Goal: Task Accomplishment & Management: Manage account settings

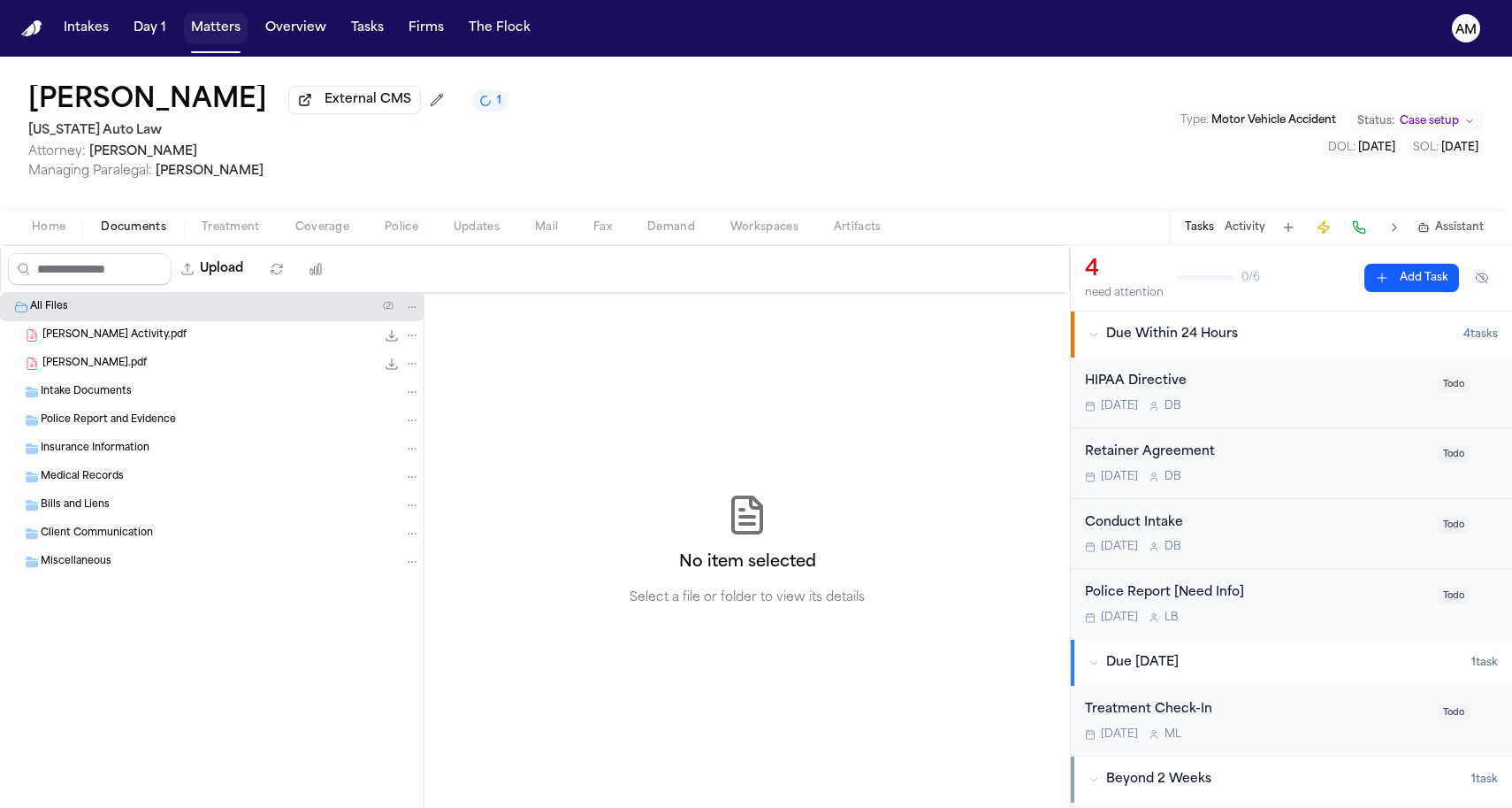
click at [204, 34] on button "Matters" at bounding box center [216, 28] width 64 height 31
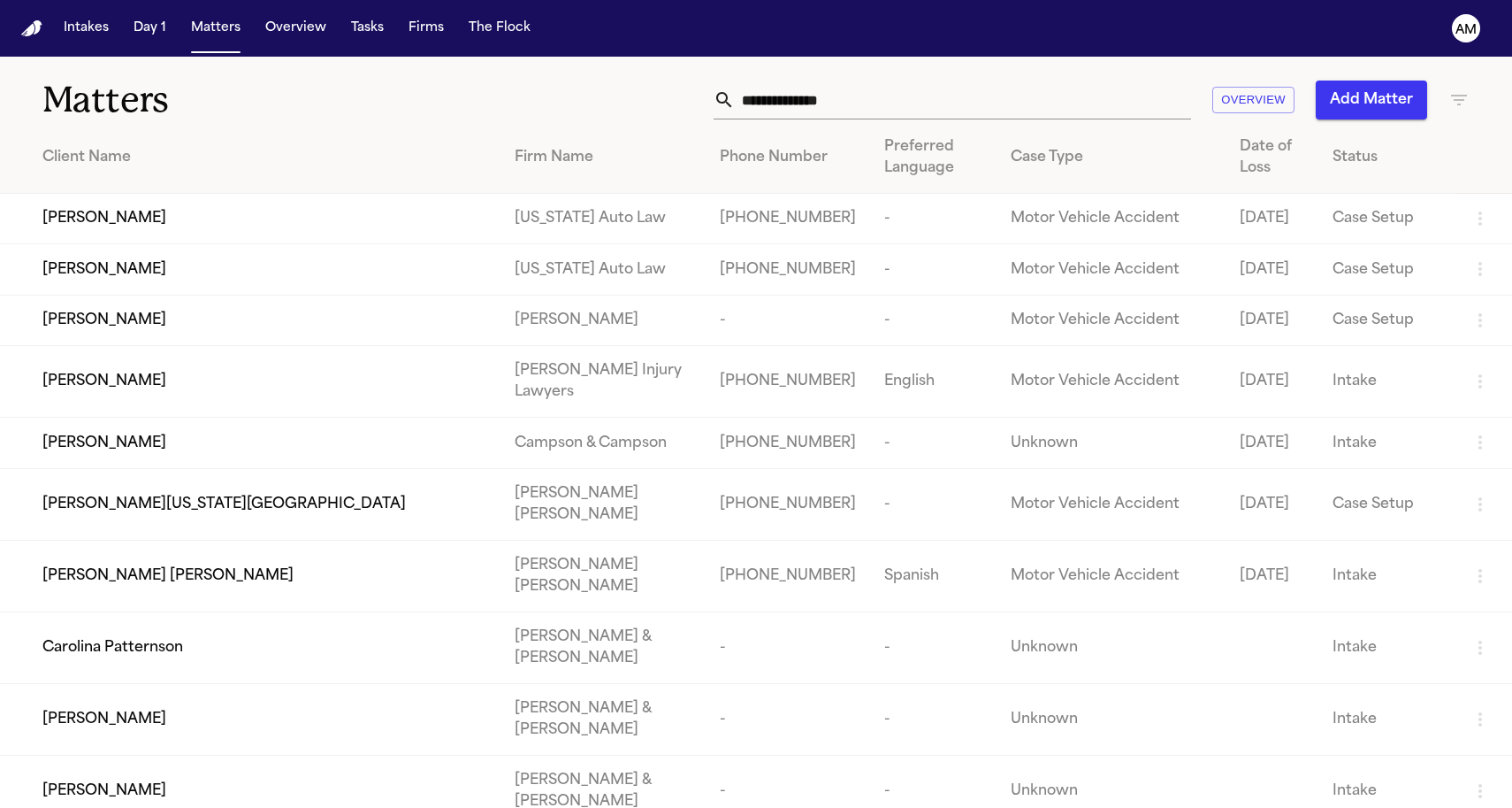
click at [405, 230] on div "[PERSON_NAME]" at bounding box center [265, 218] width 444 height 21
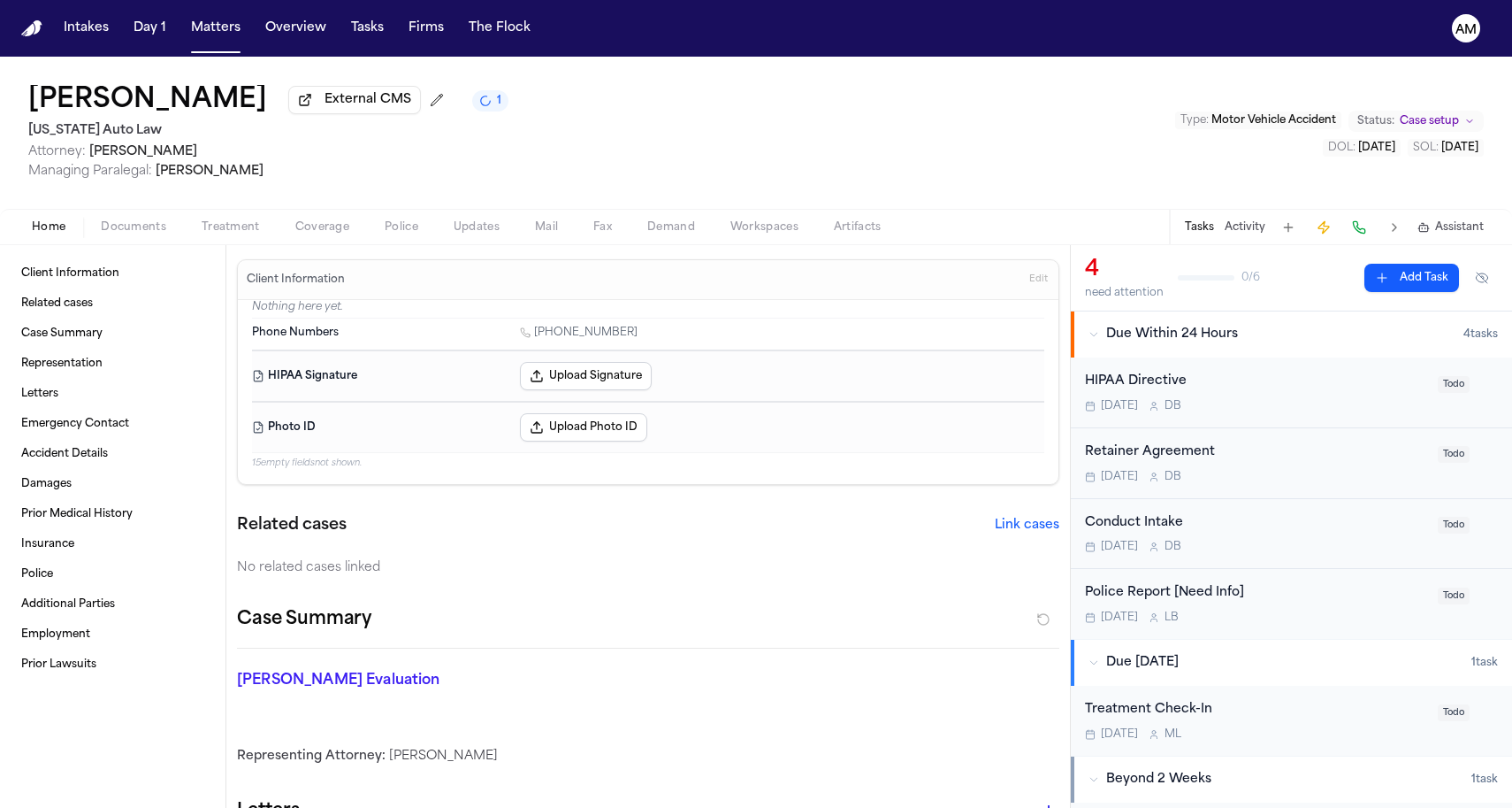
click at [165, 238] on span "button" at bounding box center [133, 237] width 87 height 2
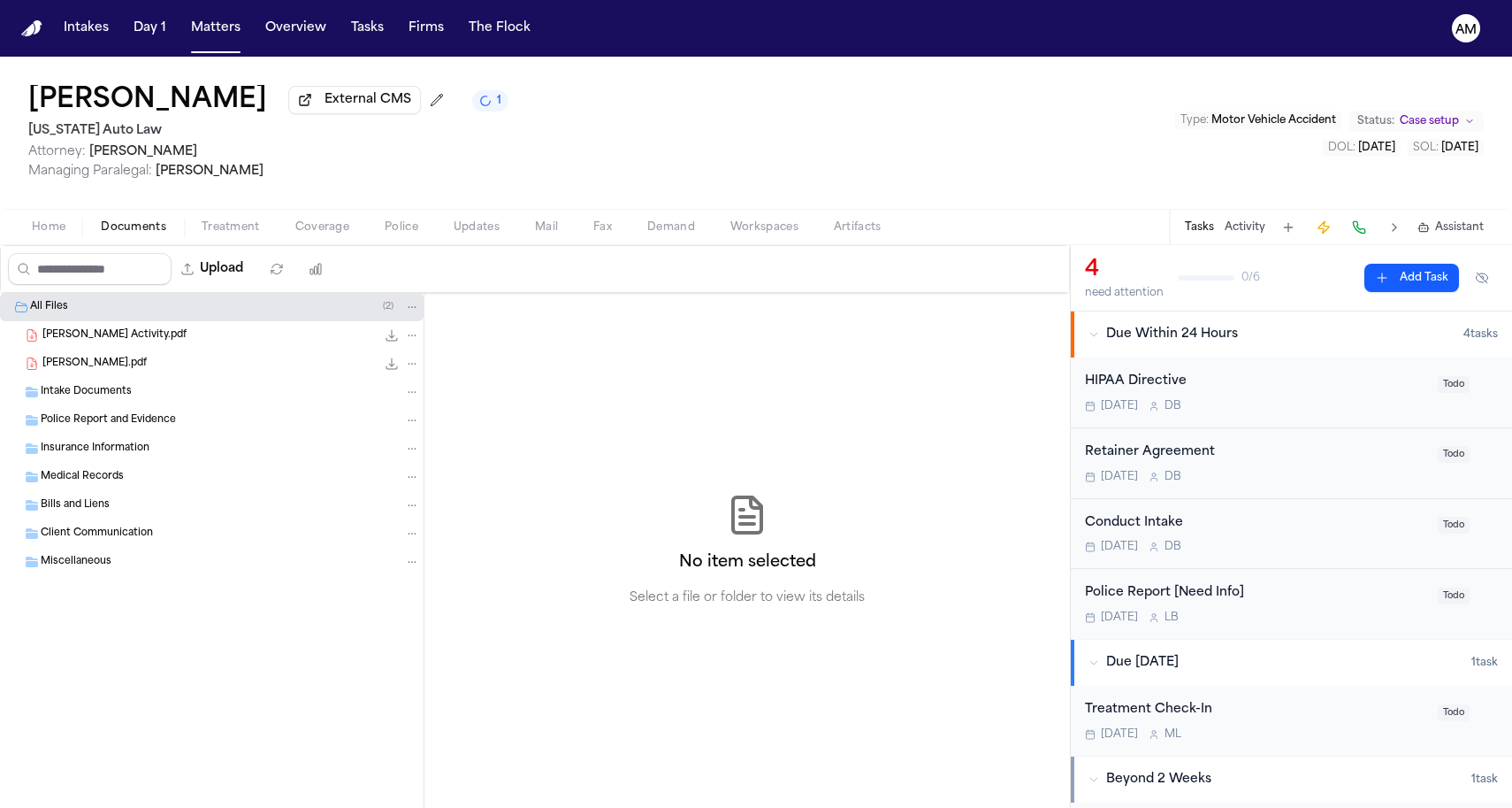
click at [411, 338] on icon "File: Harrison, Patty Activity.pdf" at bounding box center [412, 335] width 12 height 12
click at [411, 433] on span "Delete" at bounding box center [408, 437] width 52 height 21
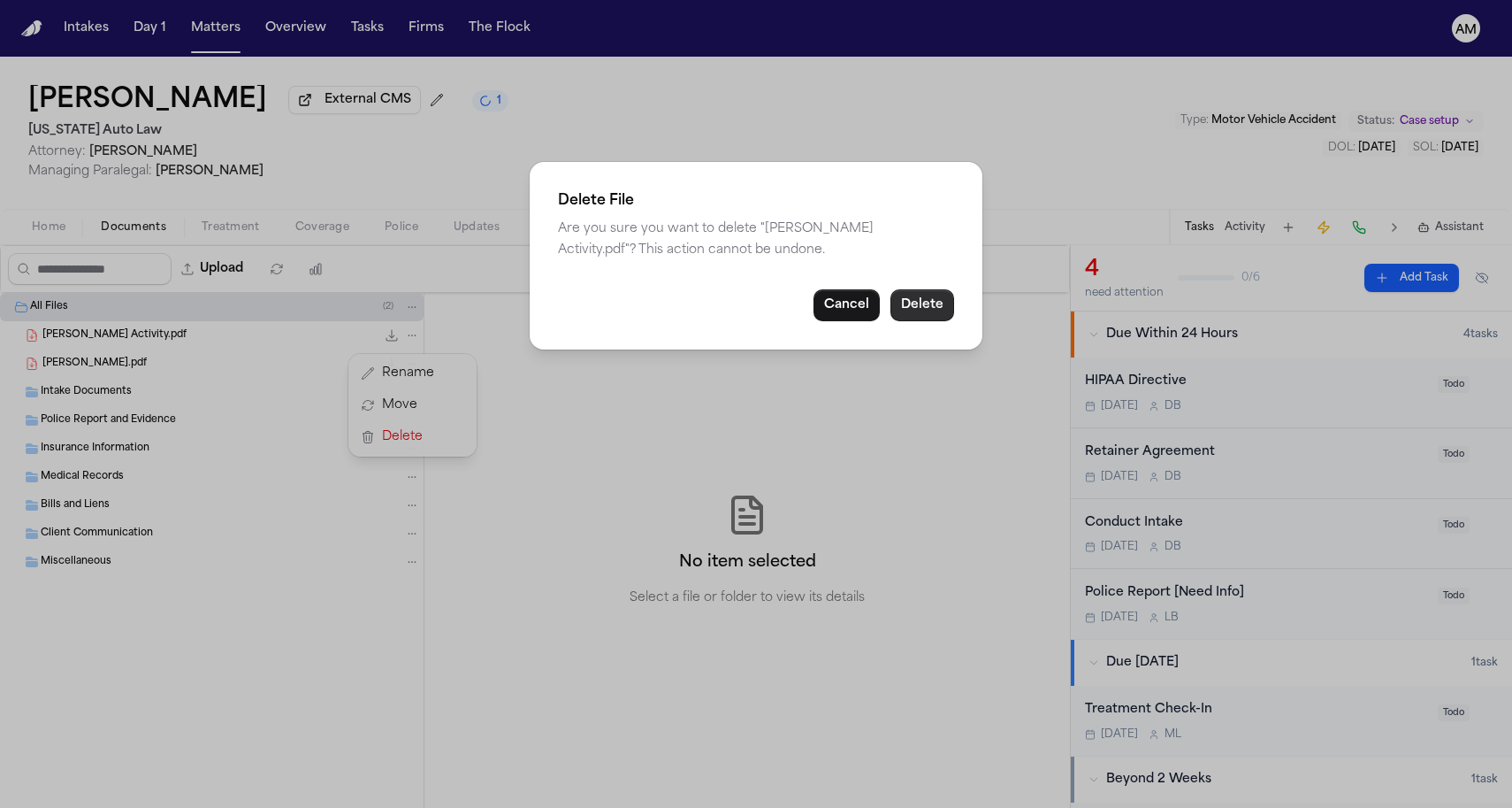
drag, startPoint x: 870, startPoint y: 308, endPoint x: 947, endPoint y: 309, distance: 77.0
click at [947, 309] on div "Cancel Delete" at bounding box center [756, 305] width 396 height 31
click at [947, 309] on button "Delete" at bounding box center [922, 305] width 64 height 31
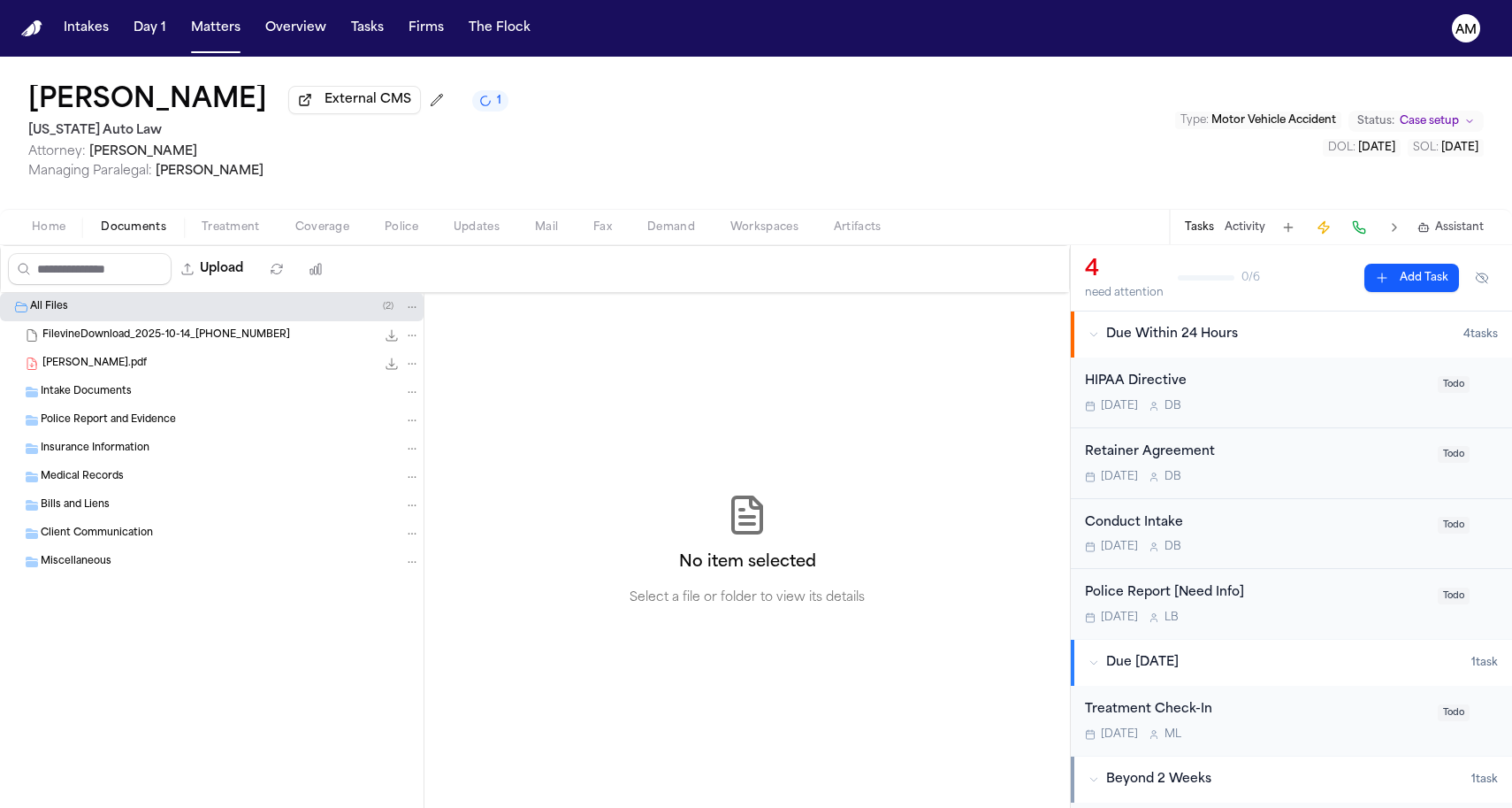
click at [415, 368] on icon "File: Harrison, Patty Intake.pdf" at bounding box center [412, 363] width 12 height 12
click at [436, 459] on button "Delete" at bounding box center [412, 465] width 121 height 31
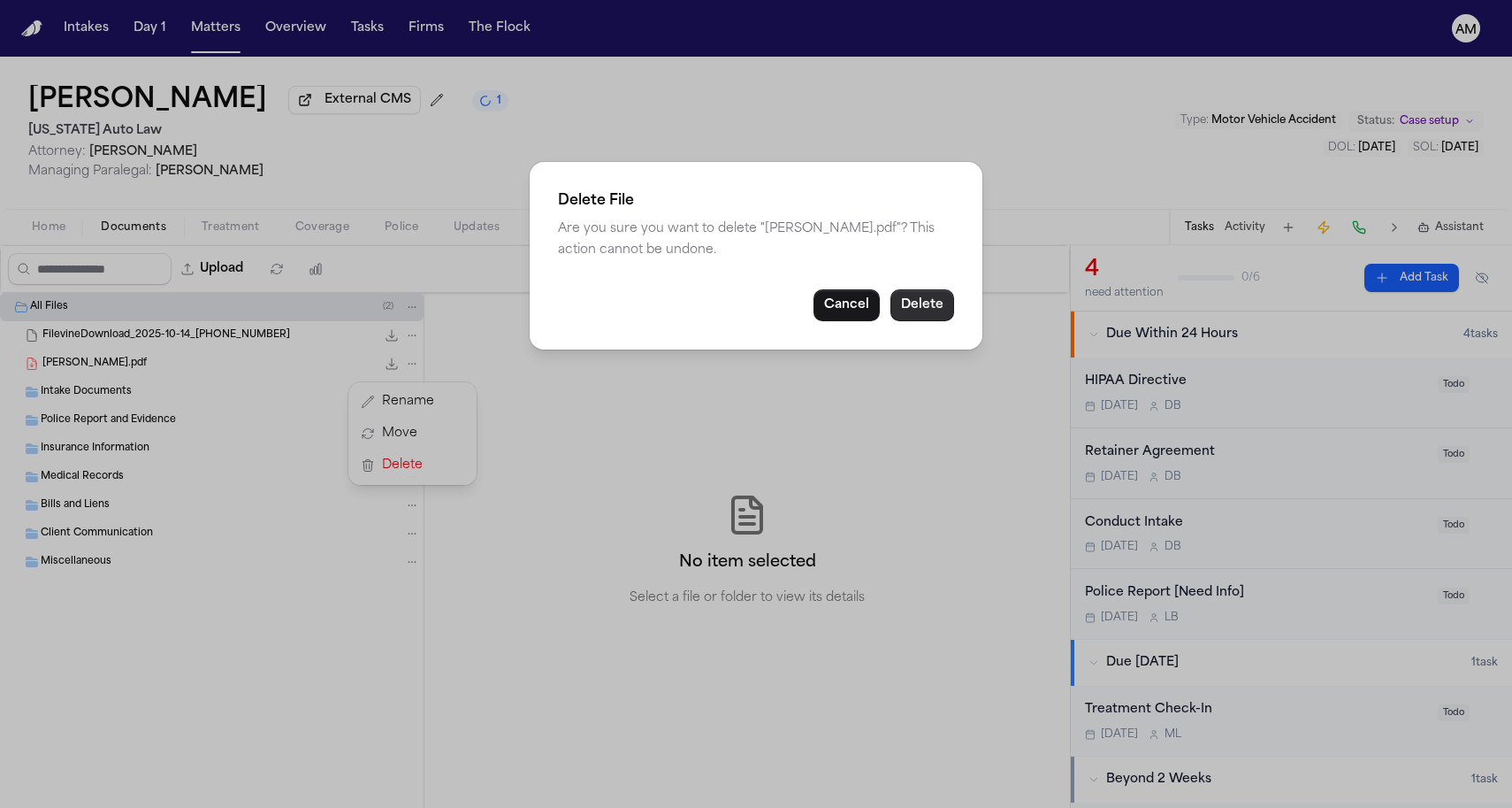
click at [938, 302] on button "Delete" at bounding box center [922, 305] width 64 height 31
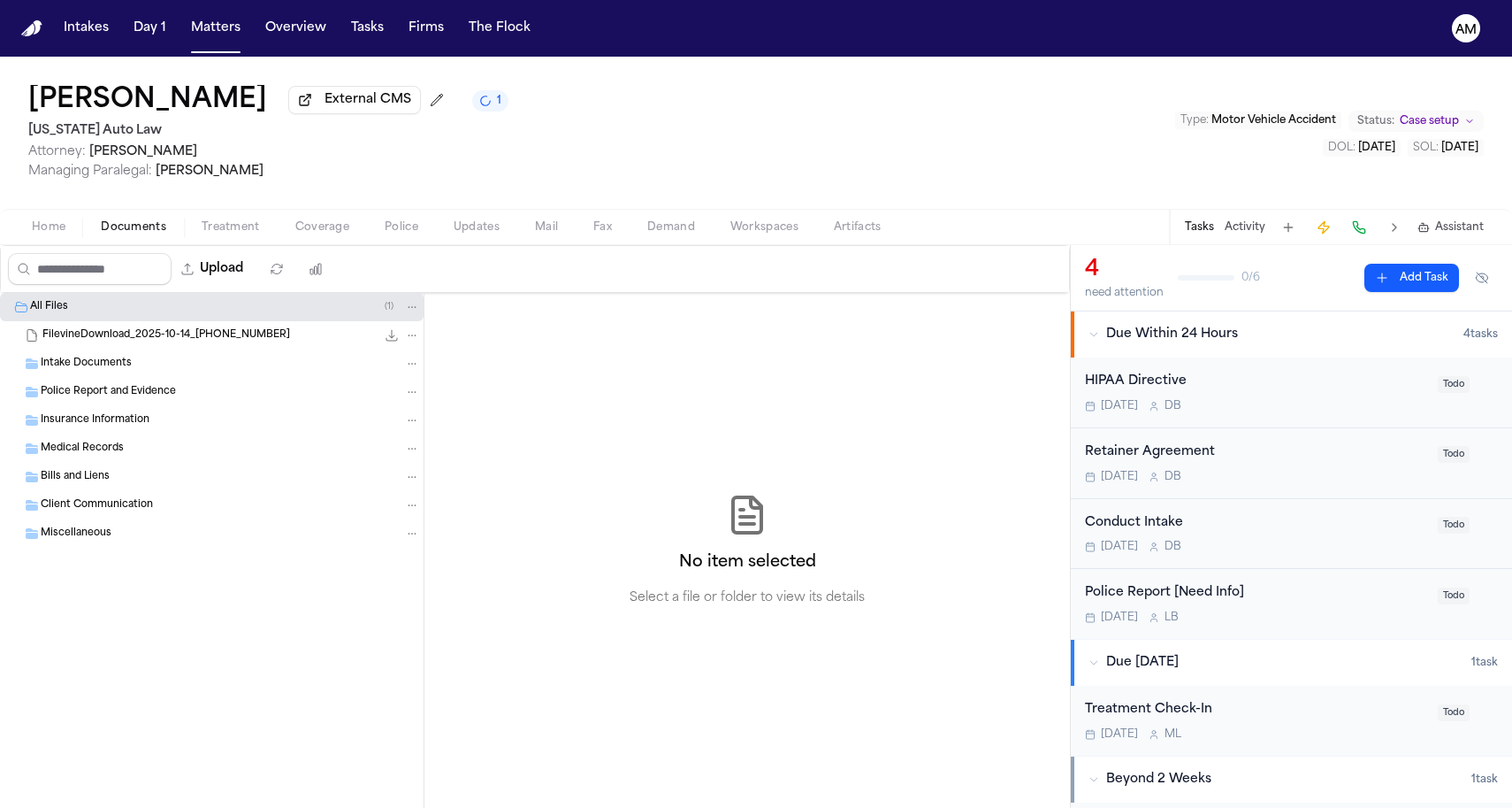
click at [414, 337] on icon "File: FilevineDownload_2025-10-14_18-11-43-019" at bounding box center [412, 335] width 12 height 12
click at [407, 447] on span "Delete" at bounding box center [408, 437] width 52 height 21
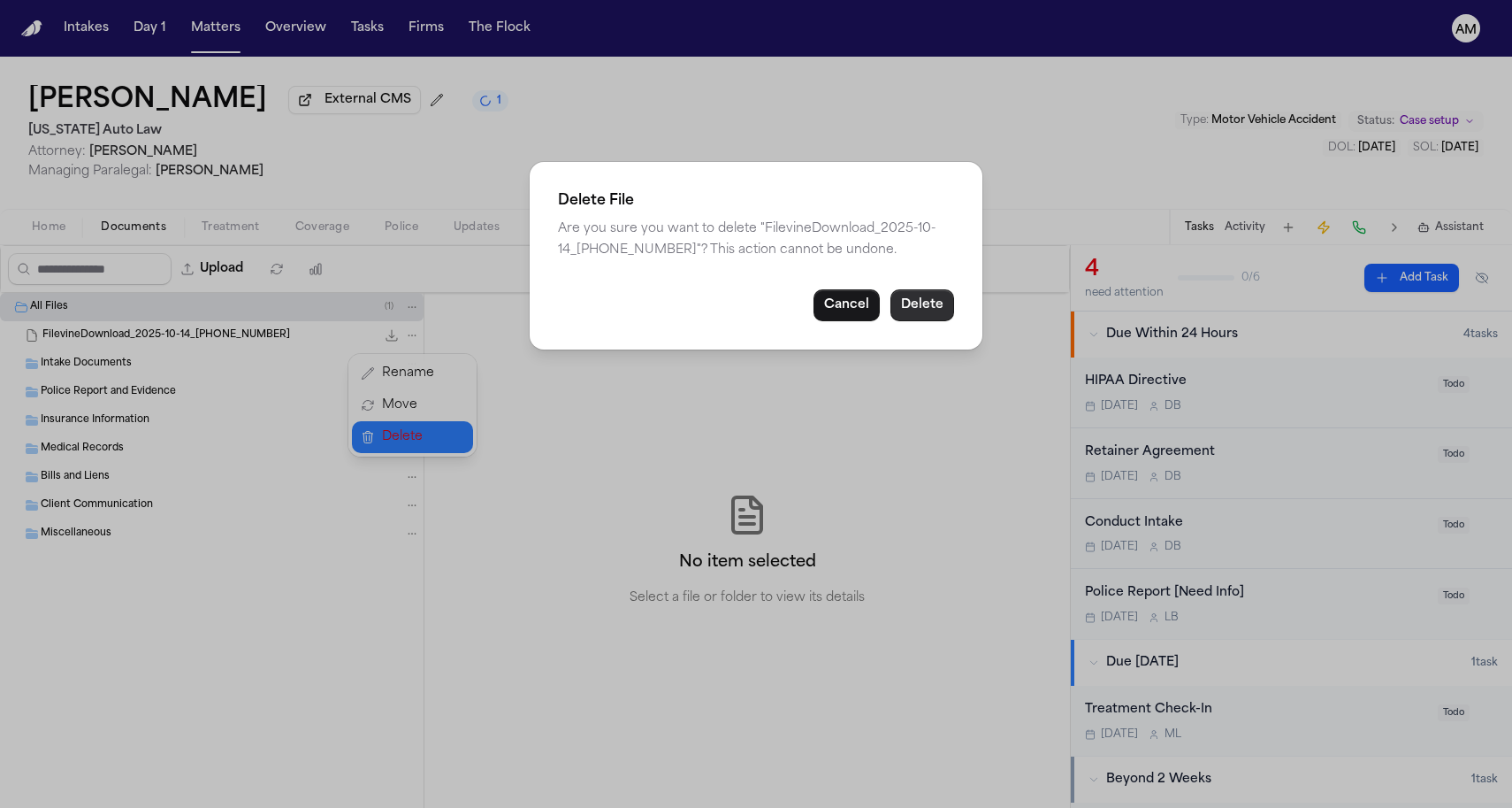
click at [934, 301] on button "Delete" at bounding box center [922, 305] width 64 height 31
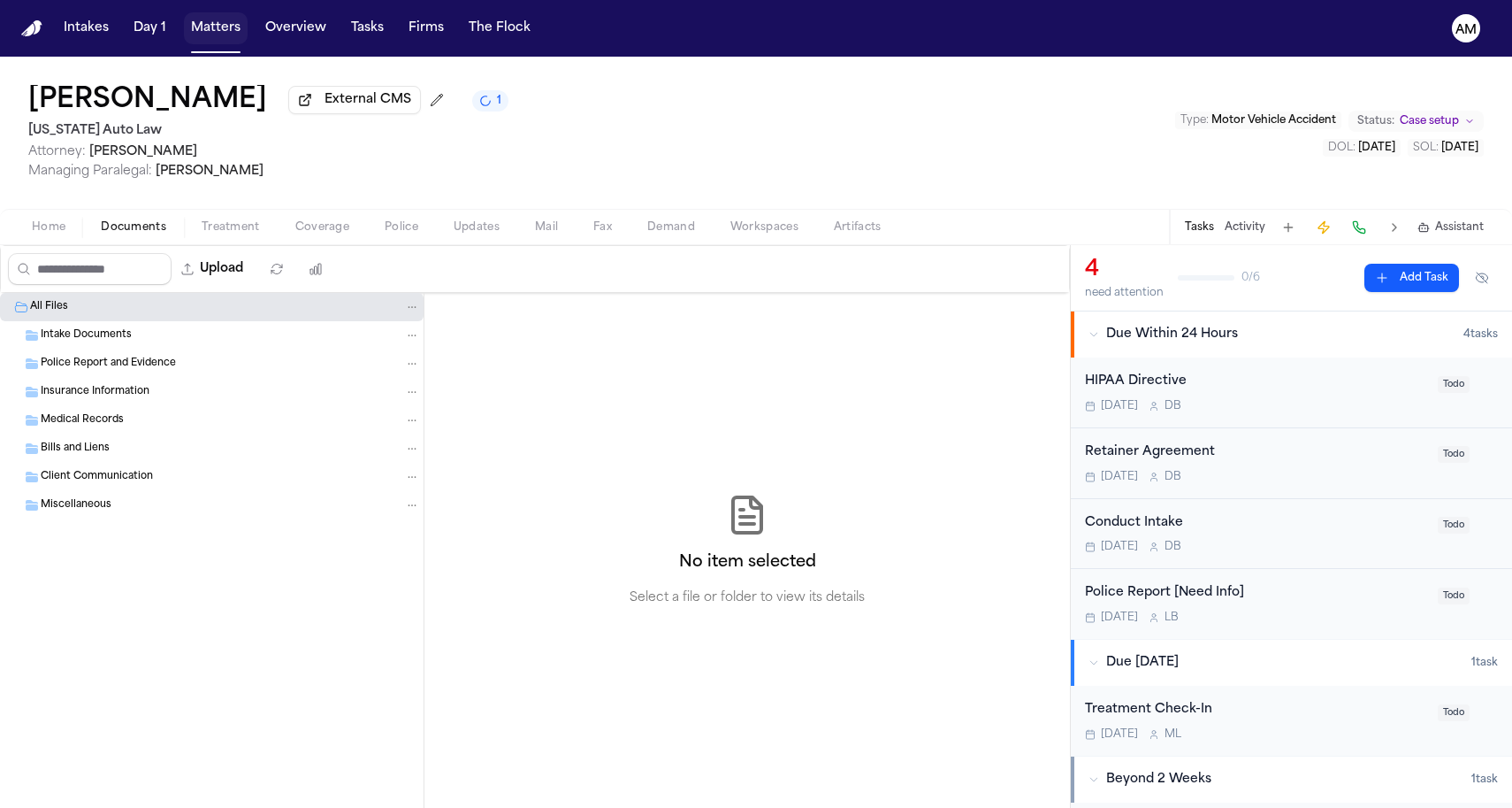
click at [185, 23] on button "Matters" at bounding box center [216, 28] width 64 height 31
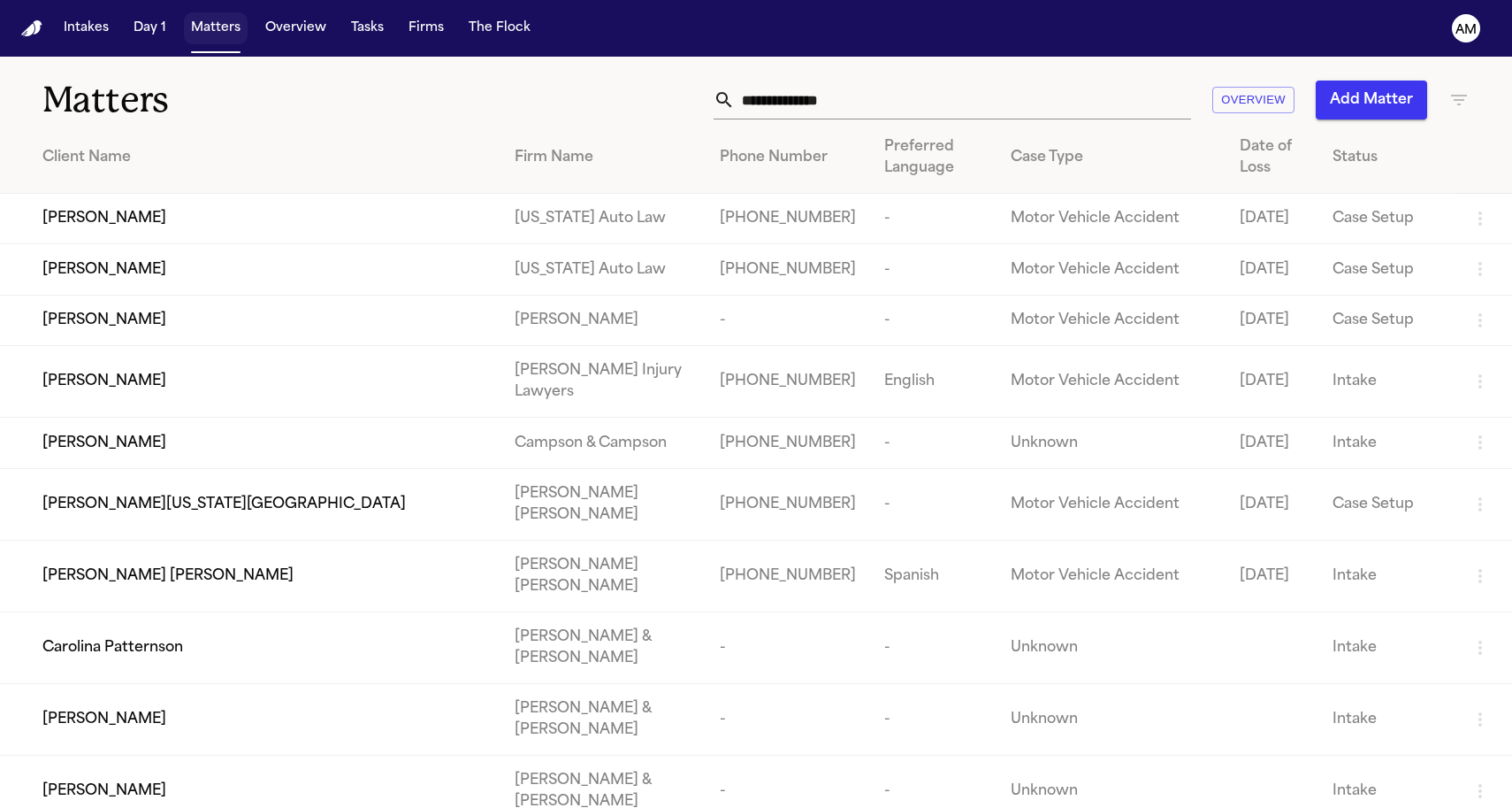
click at [219, 31] on button "Matters" at bounding box center [216, 28] width 64 height 31
click at [1483, 230] on icon "button" at bounding box center [1480, 218] width 21 height 21
drag, startPoint x: 720, startPoint y: 204, endPoint x: 602, endPoint y: 214, distance: 118.4
click at [720, 205] on div at bounding box center [756, 404] width 1512 height 808
click at [487, 219] on div "[PERSON_NAME]" at bounding box center [265, 218] width 444 height 21
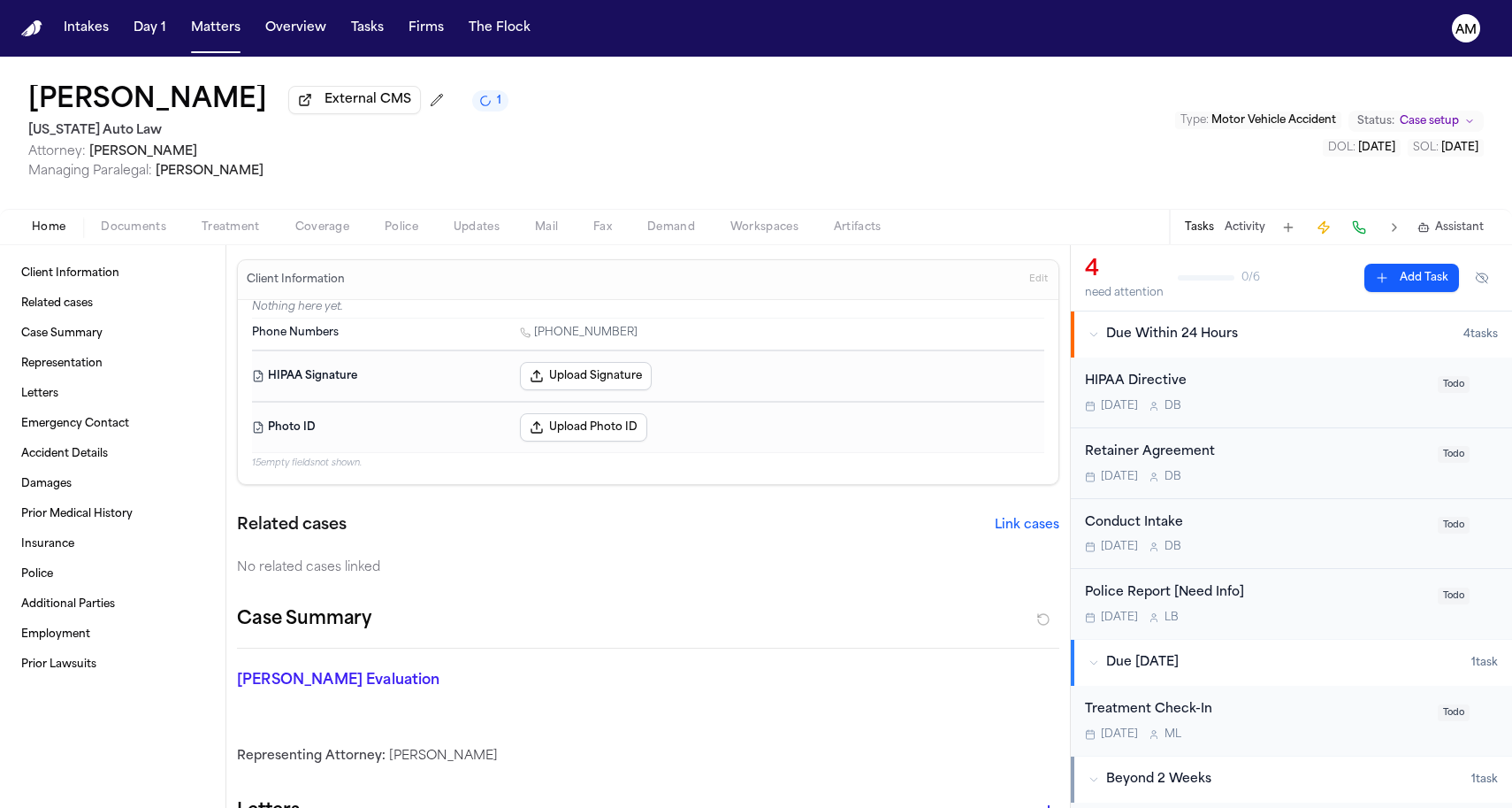
click at [206, 108] on h1 "[PERSON_NAME]" at bounding box center [148, 101] width 239 height 31
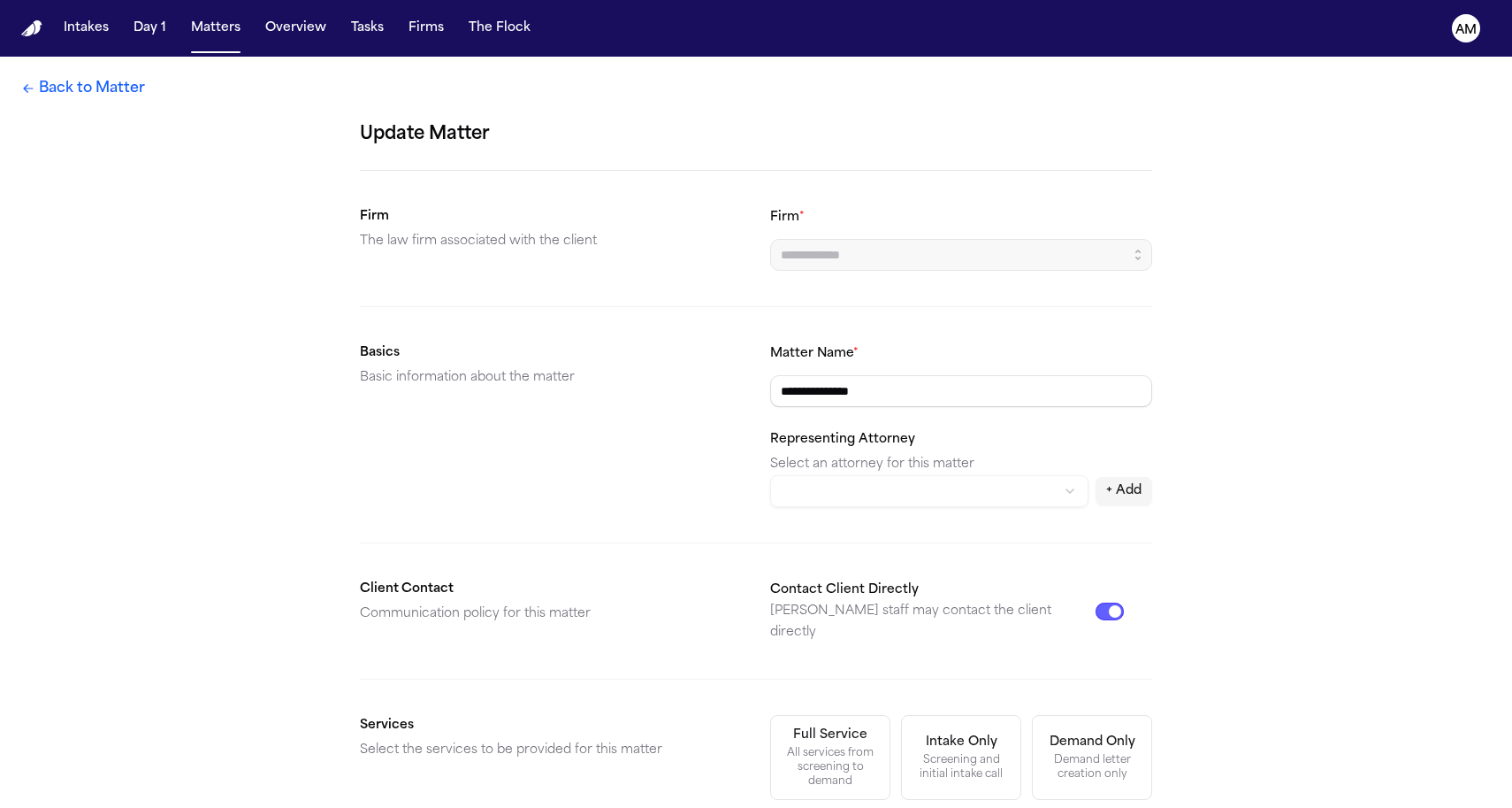
type input "**********"
click at [899, 406] on input "**********" at bounding box center [960, 391] width 382 height 31
type input "**********"
click at [135, 263] on div "**********" at bounding box center [756, 709] width 1512 height 1305
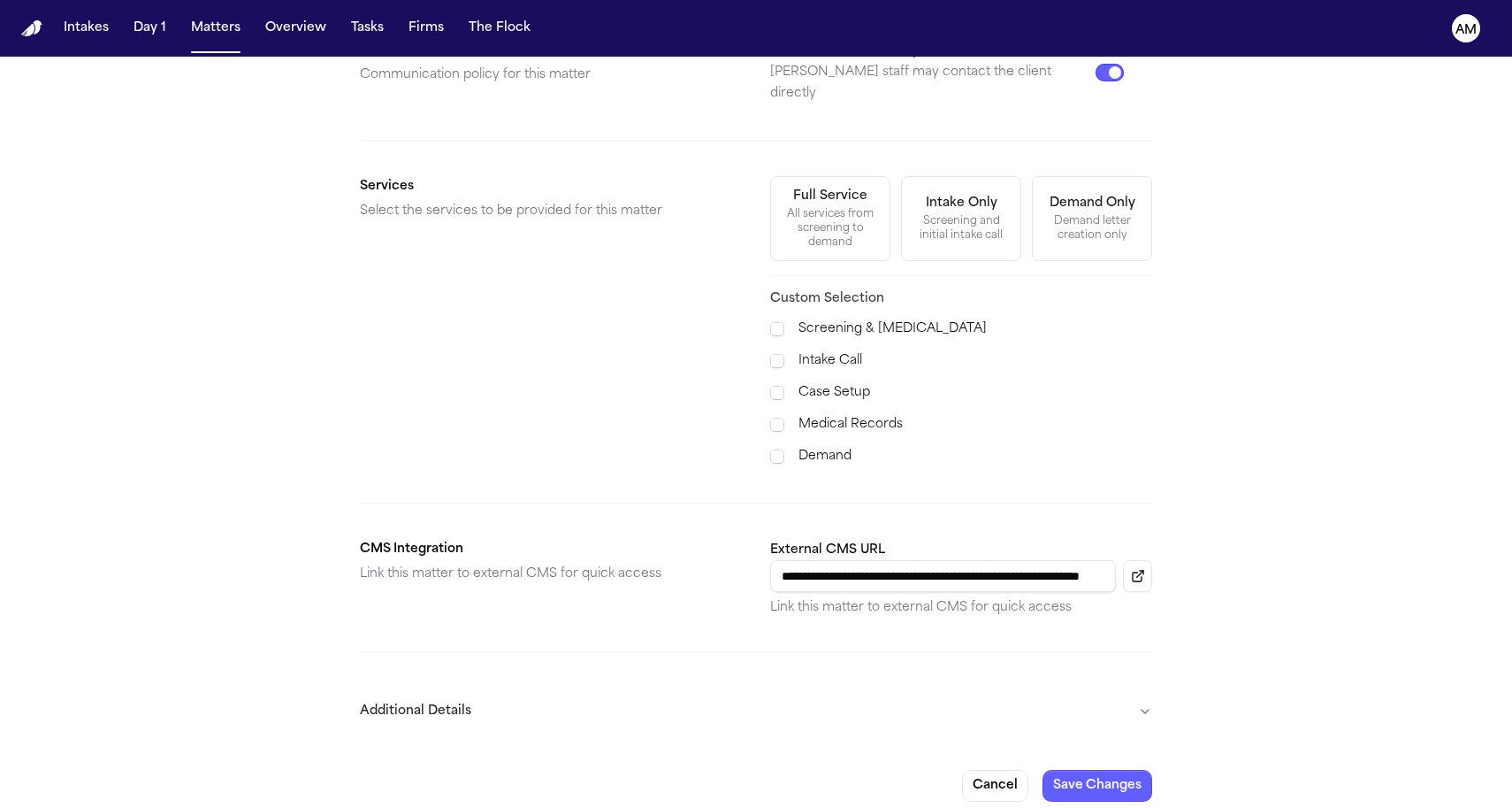
scroll to position [538, 0]
click at [1097, 770] on button "Save Changes" at bounding box center [1097, 786] width 110 height 31
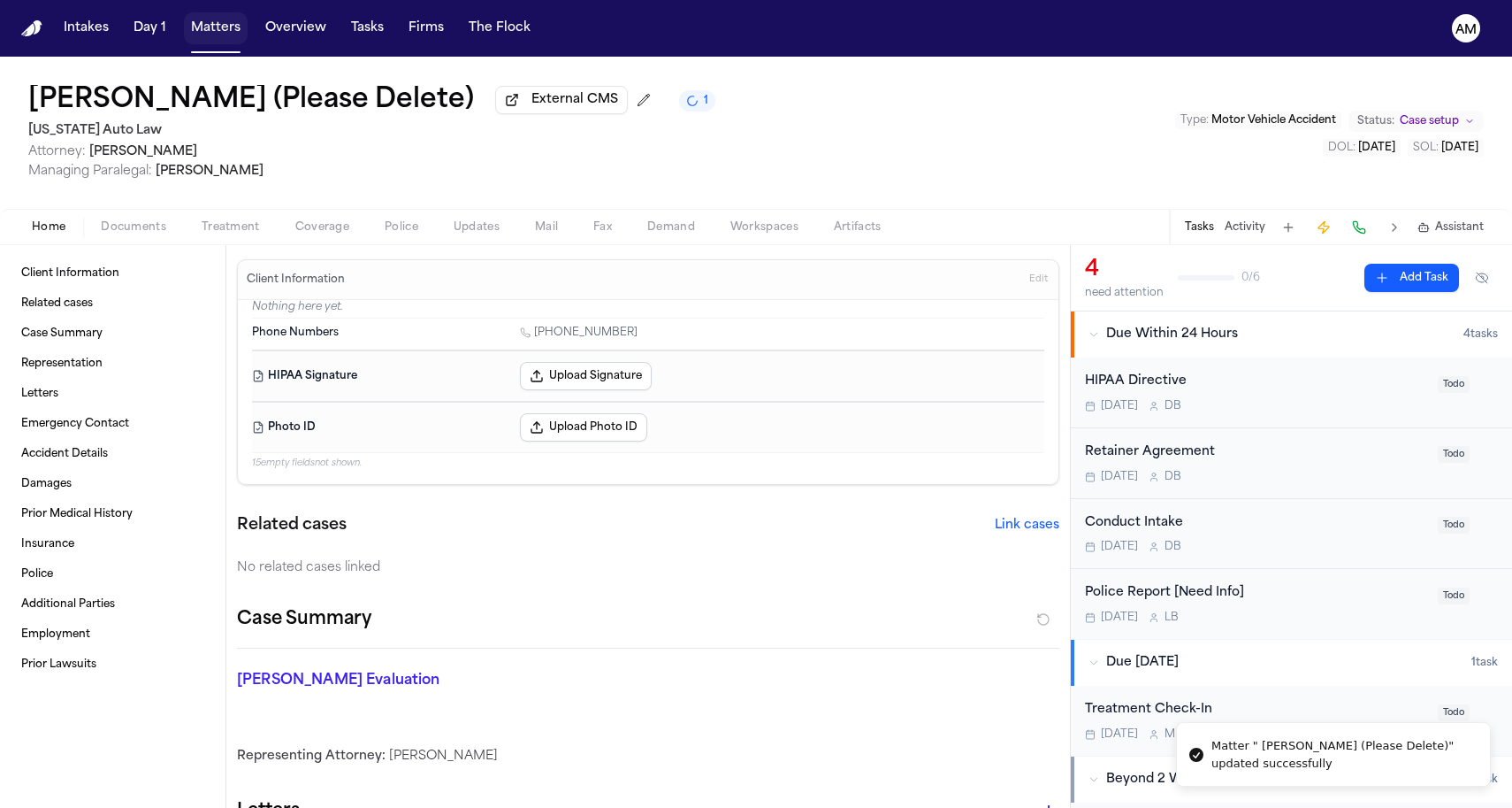
click at [219, 33] on button "Matters" at bounding box center [216, 28] width 64 height 31
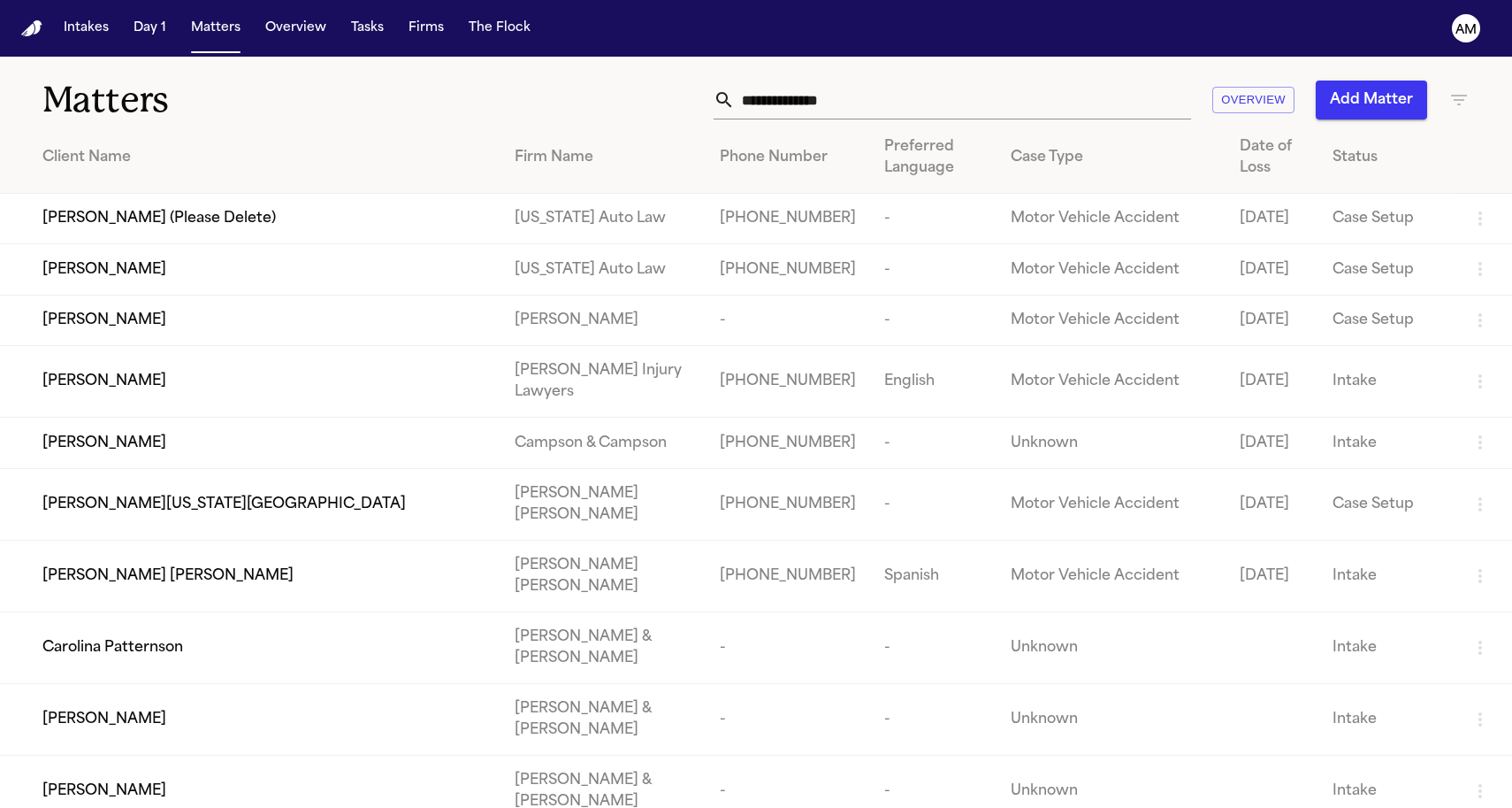
click at [210, 211] on td "[PERSON_NAME] (Please Delete)" at bounding box center [250, 218] width 501 height 50
